Goal: Find specific page/section: Find specific page/section

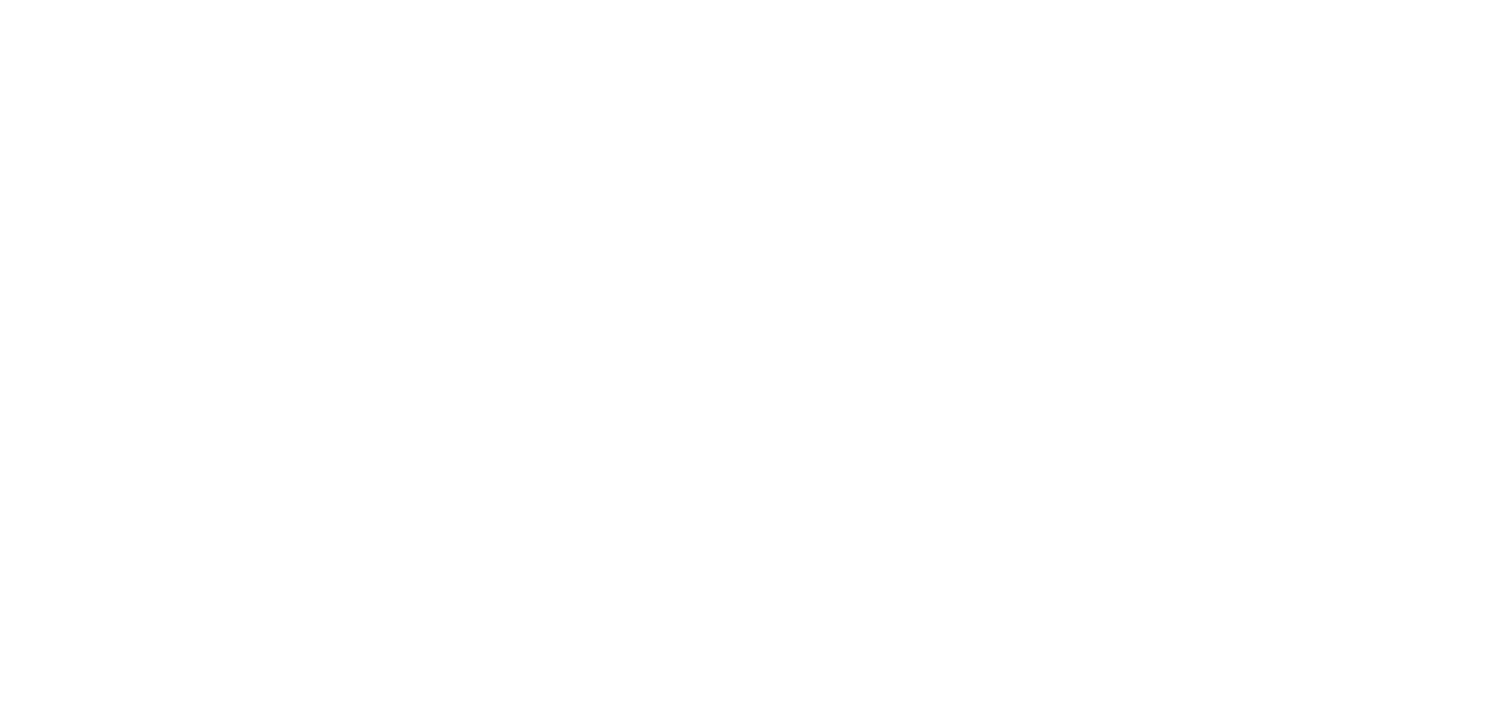
click at [805, 260] on body at bounding box center [752, 353] width 1505 height 706
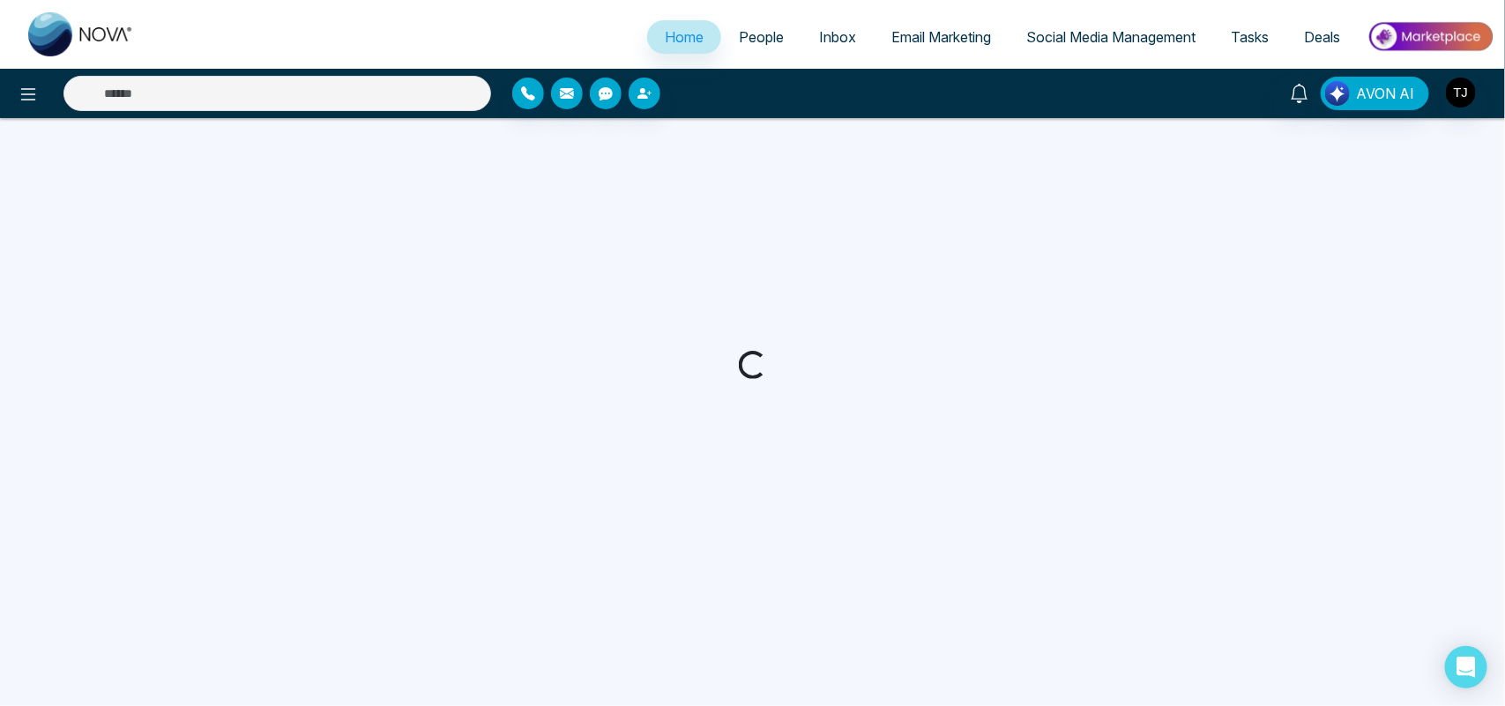
click at [739, 37] on span "People" at bounding box center [761, 37] width 45 height 18
select select "*"
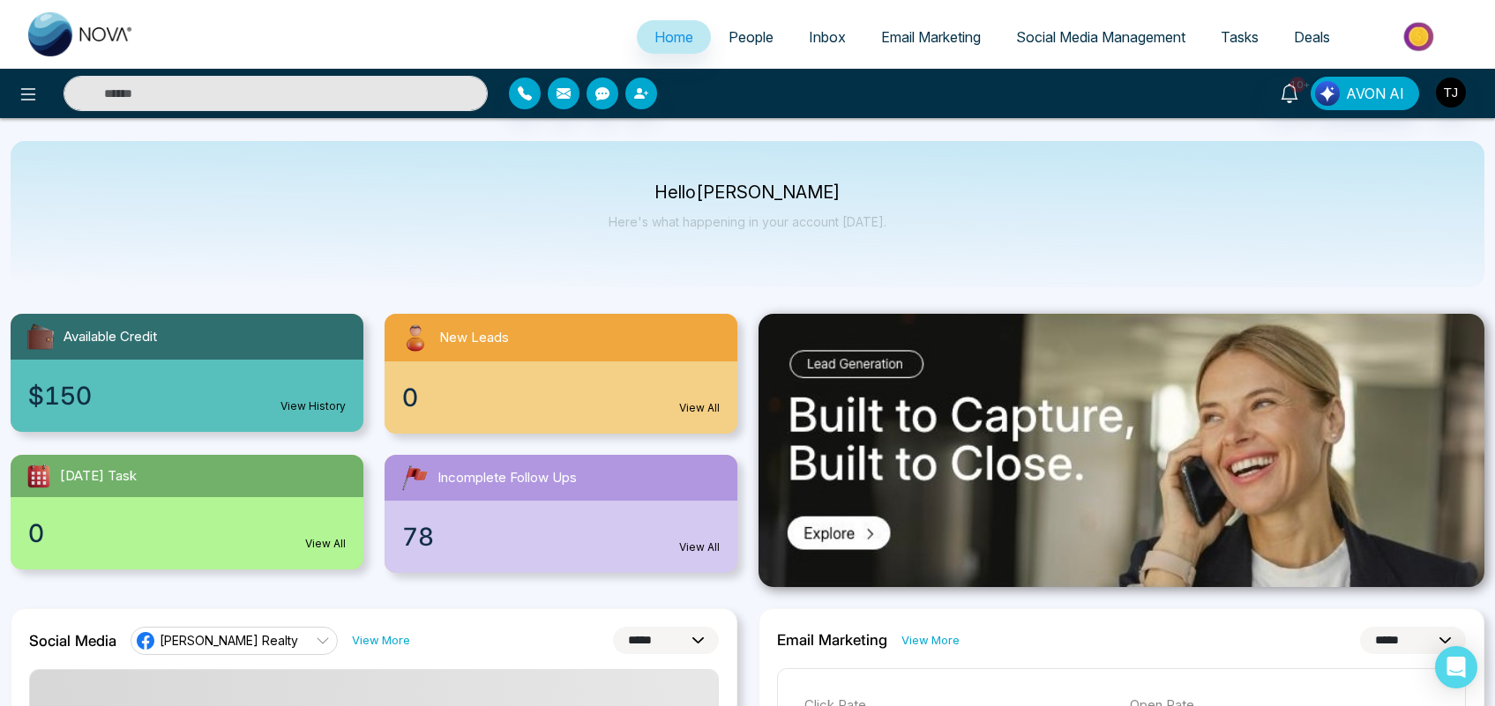
click at [757, 46] on link "People" at bounding box center [751, 37] width 80 height 34
